Goal: Task Accomplishment & Management: Manage account settings

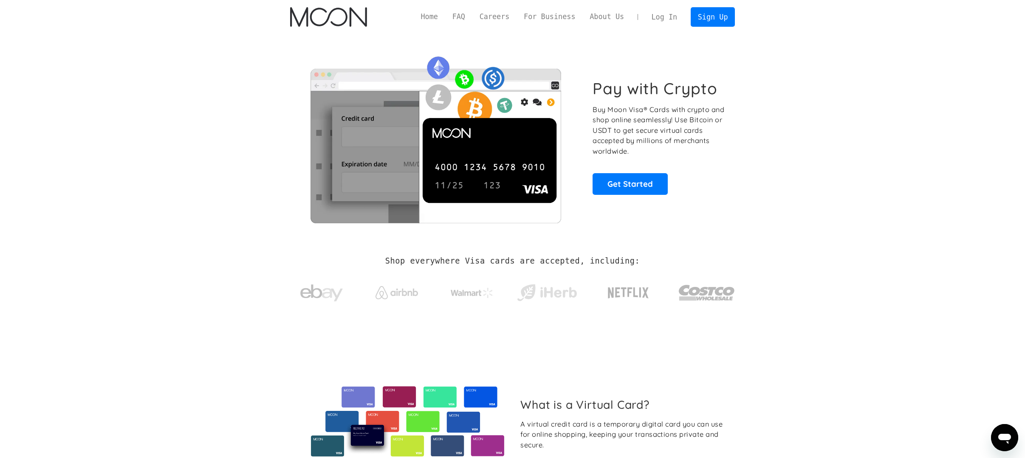
click at [667, 17] on link "Log In" at bounding box center [664, 17] width 40 height 19
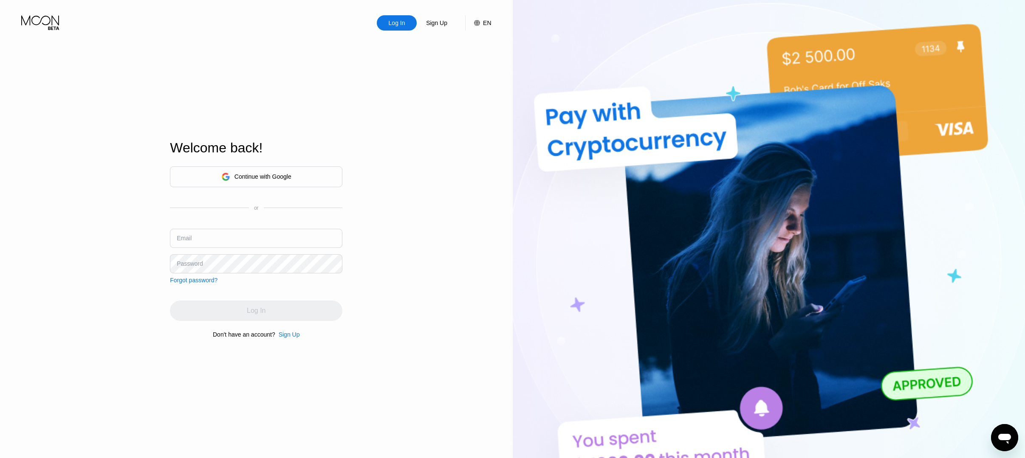
click at [40, 271] on div "Log In Sign Up EN Language Select an item Save Welcome back! Continue with Goog…" at bounding box center [256, 252] width 513 height 504
click at [262, 238] on input "text" at bounding box center [256, 238] width 172 height 19
paste input "[EMAIL_ADDRESS][DOMAIN_NAME]"
type input "[EMAIL_ADDRESS][DOMAIN_NAME]"
click at [56, 204] on div "Log In Sign Up EN Language Select an item Save Welcome back! Continue with Goog…" at bounding box center [256, 252] width 513 height 504
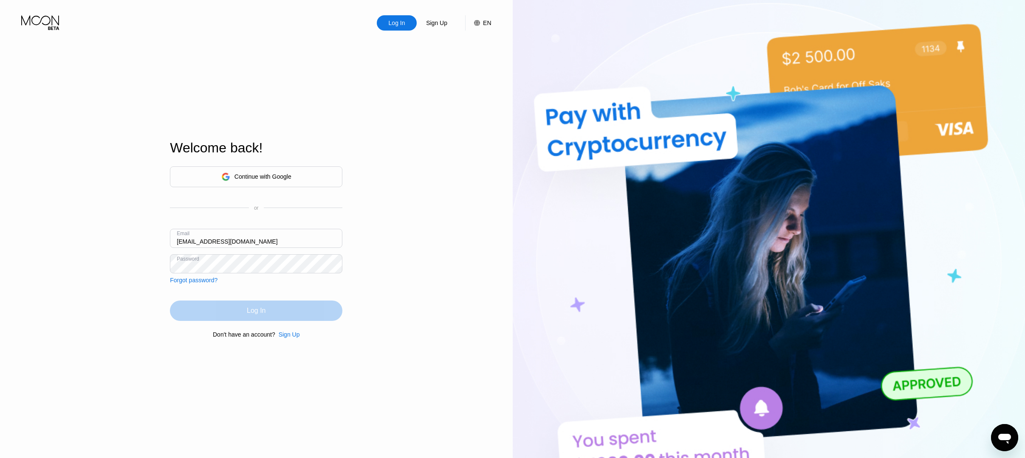
click at [269, 315] on div "Log In" at bounding box center [256, 311] width 172 height 20
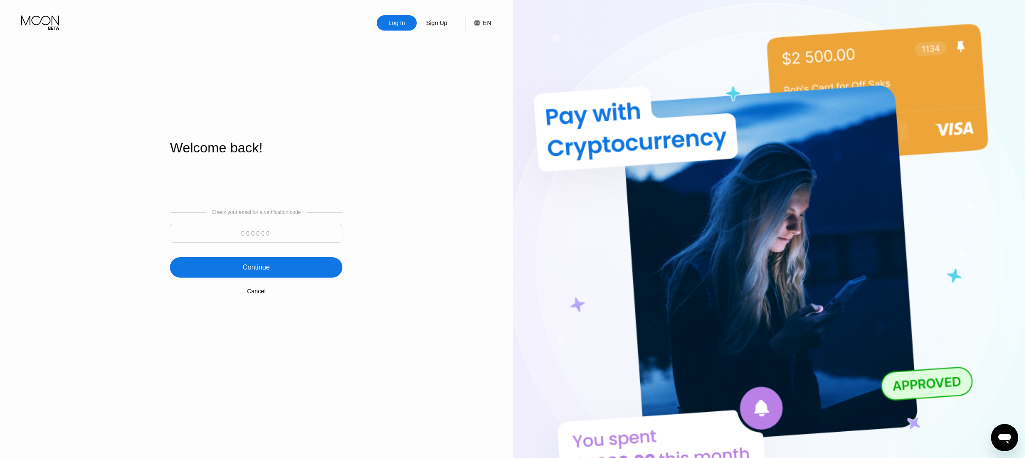
click at [291, 232] on input at bounding box center [256, 233] width 172 height 19
paste input "571169"
type input "571169"
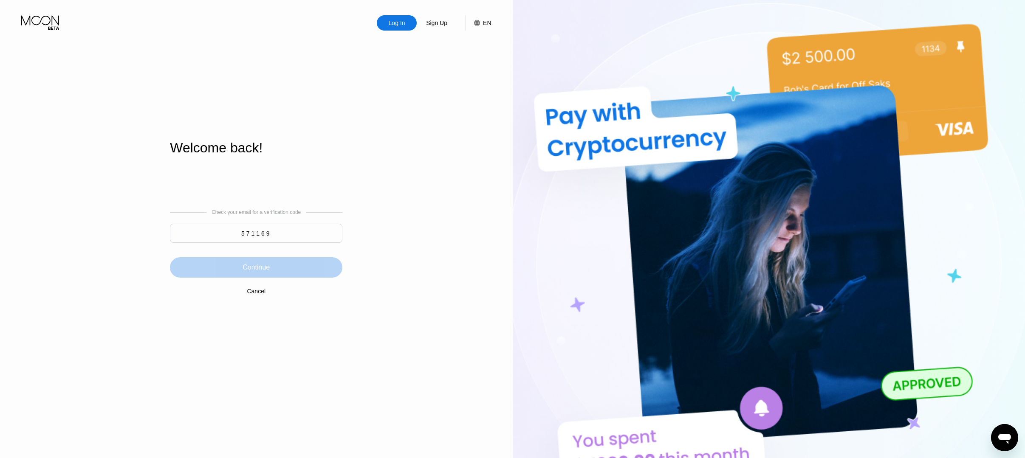
click at [267, 266] on div "Continue" at bounding box center [256, 267] width 27 height 8
click at [393, 24] on div "Log In" at bounding box center [397, 23] width 18 height 8
click at [33, 20] on icon at bounding box center [40, 22] width 39 height 15
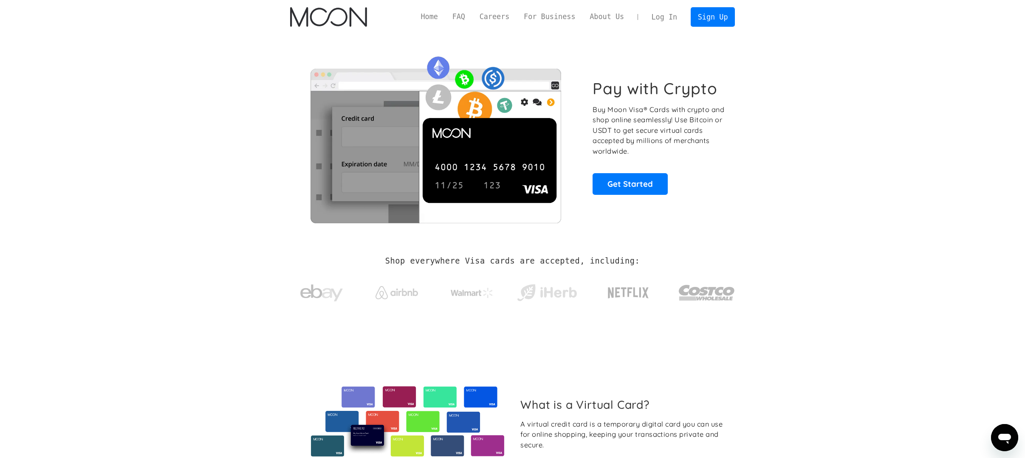
click at [666, 14] on link "Log In" at bounding box center [664, 17] width 40 height 19
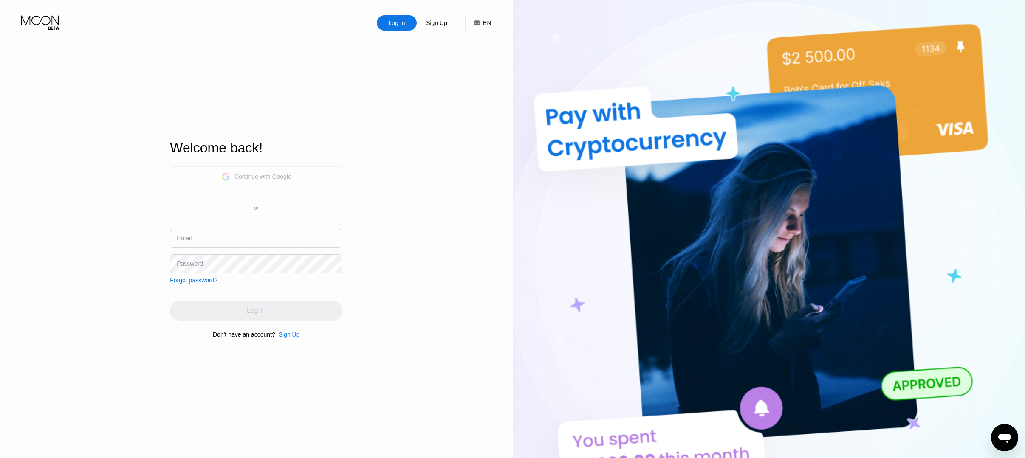
click at [283, 175] on div "Continue with Google" at bounding box center [262, 176] width 57 height 7
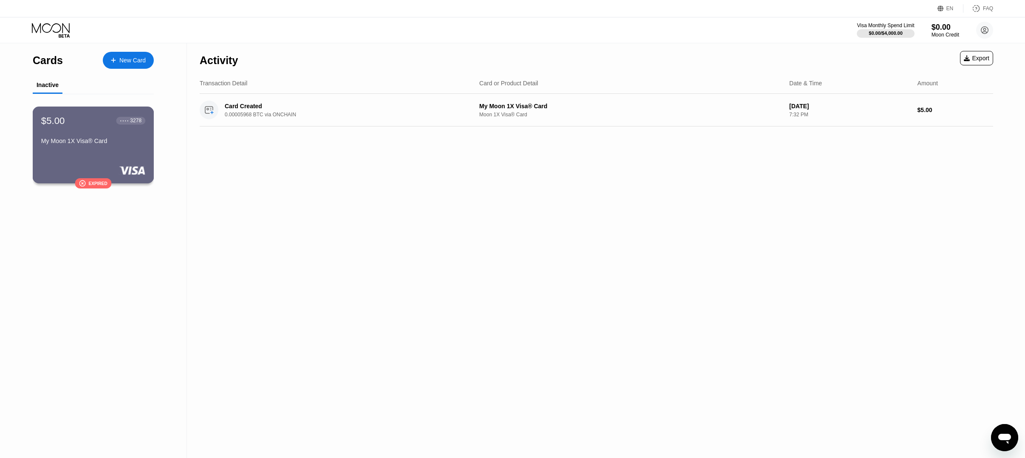
click at [112, 133] on div "$5.00 ● ● ● ● 3278 My Moon 1X Visa® Card" at bounding box center [93, 131] width 104 height 33
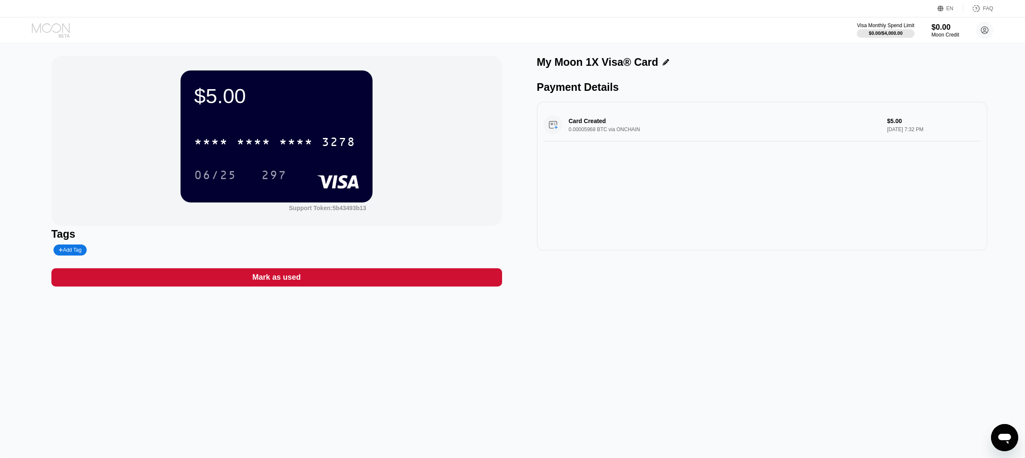
click at [54, 28] on icon at bounding box center [51, 30] width 39 height 15
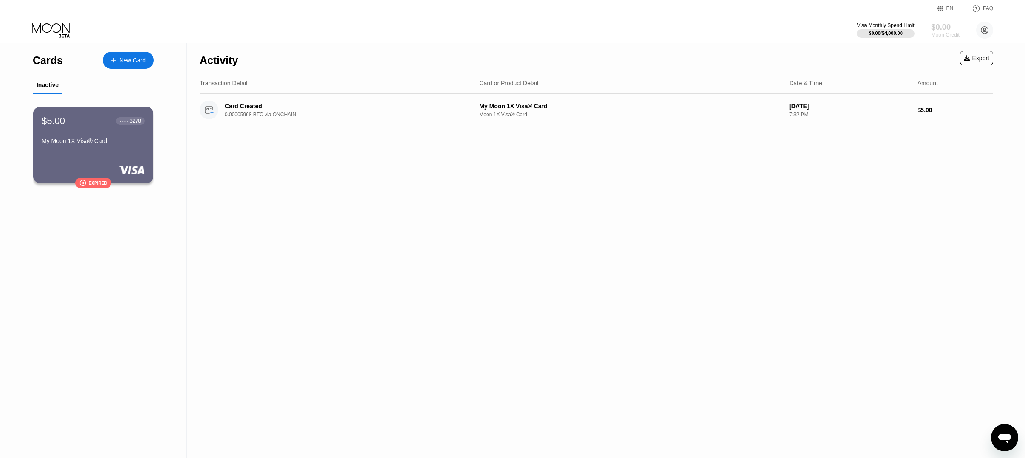
click at [940, 31] on div "$0.00" at bounding box center [945, 27] width 28 height 9
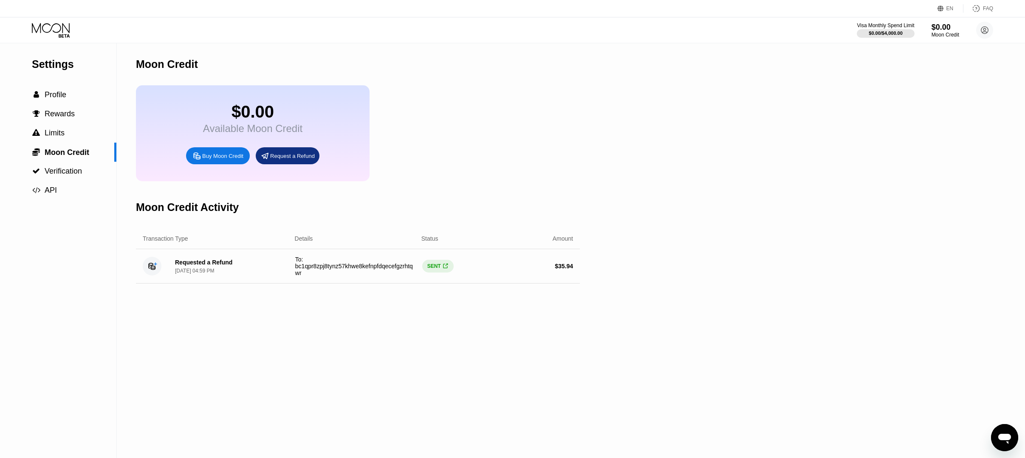
click at [225, 160] on div "Buy Moon Credit" at bounding box center [222, 155] width 41 height 7
type input "0"
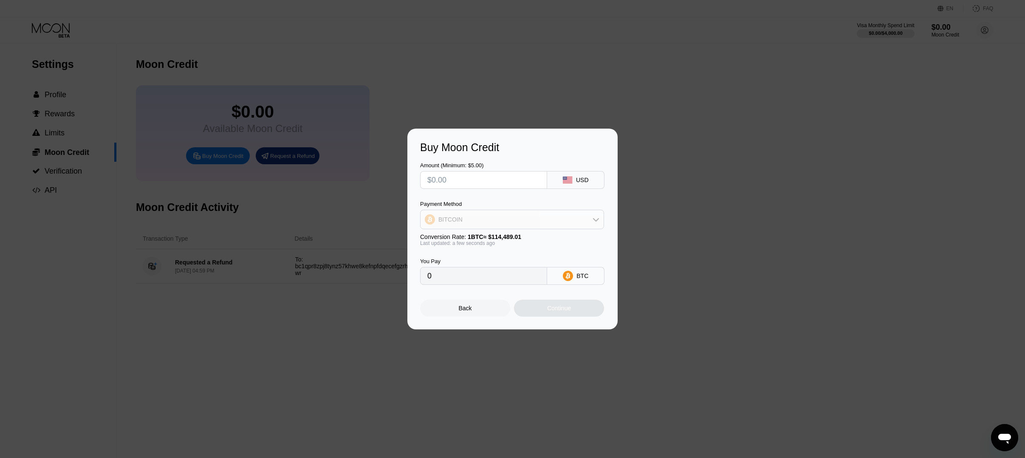
click at [598, 219] on icon at bounding box center [595, 219] width 7 height 7
click at [460, 311] on div "Back" at bounding box center [465, 308] width 13 height 7
